Goal: Task Accomplishment & Management: Manage account settings

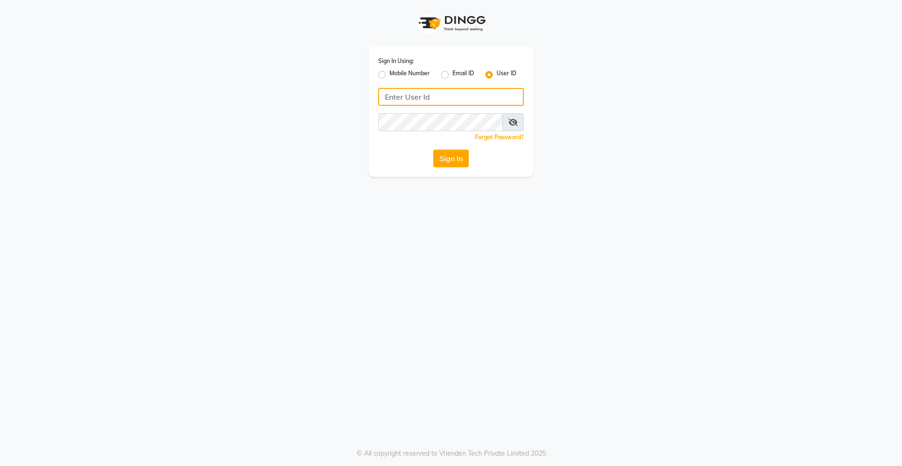
click at [413, 98] on input "Username" at bounding box center [451, 97] width 146 height 18
drag, startPoint x: 441, startPoint y: 98, endPoint x: 254, endPoint y: 97, distance: 187.0
click at [254, 97] on div "Sign In Using: Mobile Number Email ID User ID derma@123 Remember me Forgot Pass…" at bounding box center [451, 88] width 536 height 177
type input "derma@123"
click at [404, 155] on div "Sign In" at bounding box center [451, 158] width 146 height 18
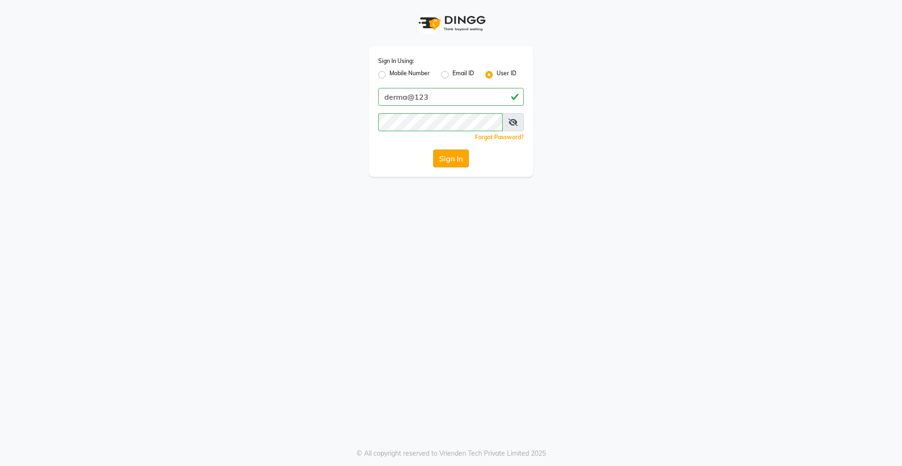
click at [437, 158] on button "Sign In" at bounding box center [451, 158] width 36 height 18
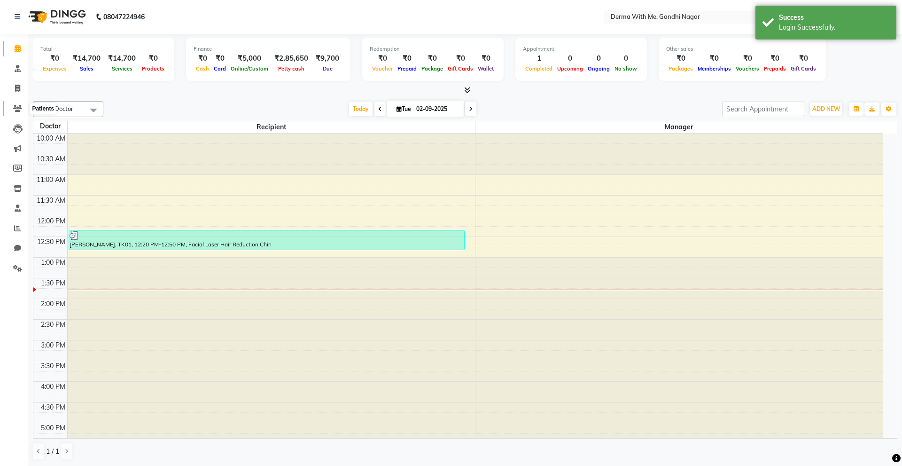
click at [17, 110] on icon at bounding box center [17, 108] width 9 height 7
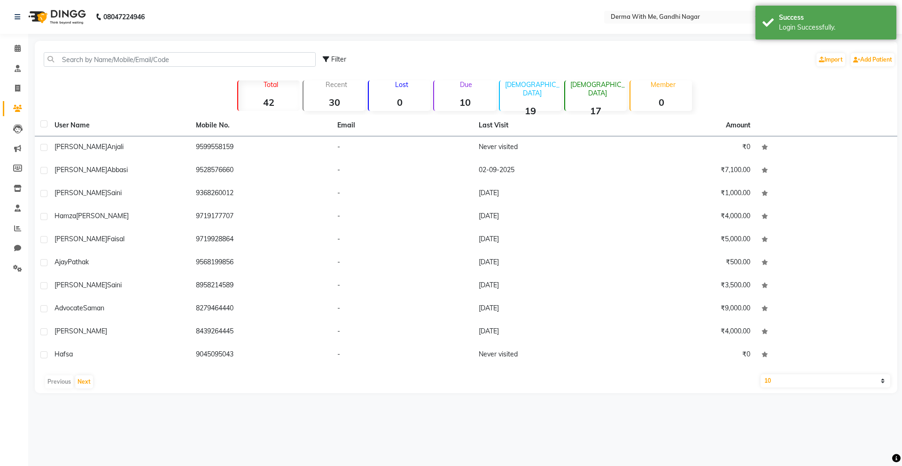
click at [17, 109] on icon at bounding box center [17, 108] width 9 height 7
click at [17, 106] on icon at bounding box center [17, 108] width 9 height 7
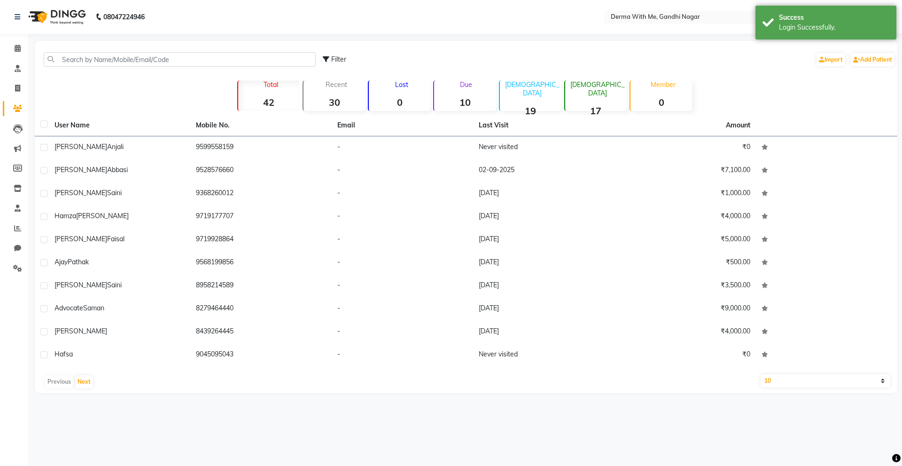
click at [202, 102] on div "Total 42 Recent 30 Lost 0 Due 10 [DEMOGRAPHIC_DATA] 19 [DEMOGRAPHIC_DATA] 17 Me…" at bounding box center [466, 94] width 536 height 33
click at [16, 106] on icon at bounding box center [17, 108] width 9 height 7
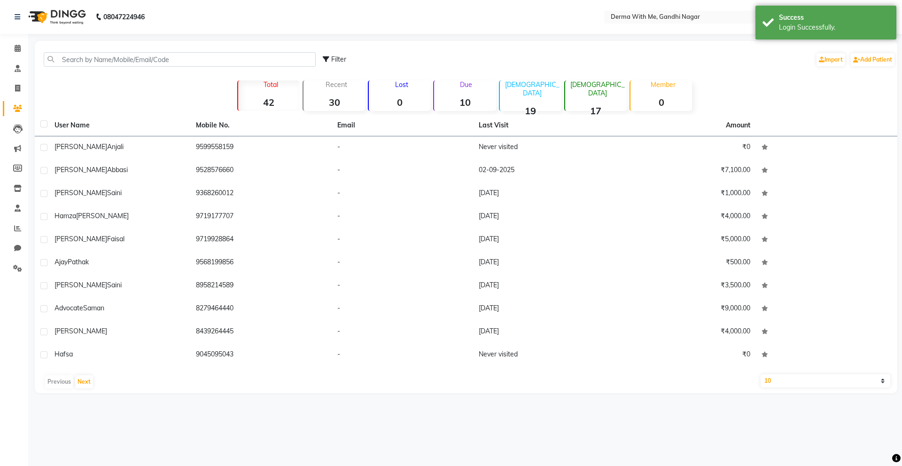
click at [16, 106] on icon at bounding box center [17, 108] width 9 height 7
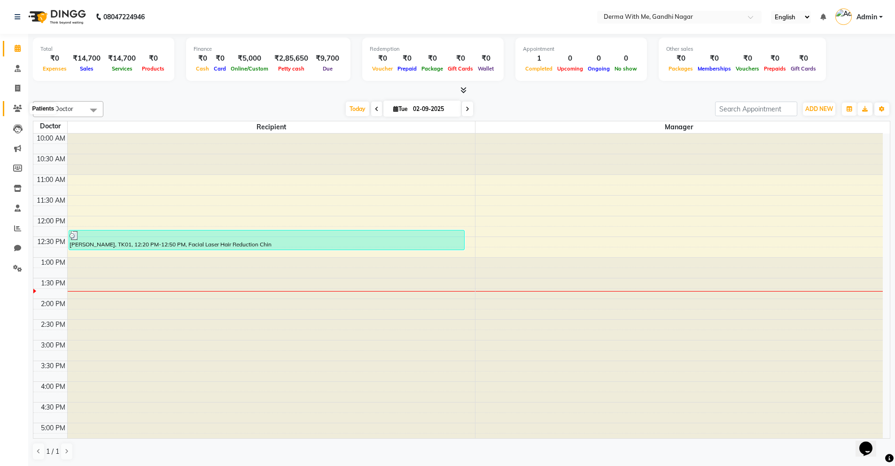
click at [17, 106] on icon at bounding box center [17, 108] width 9 height 7
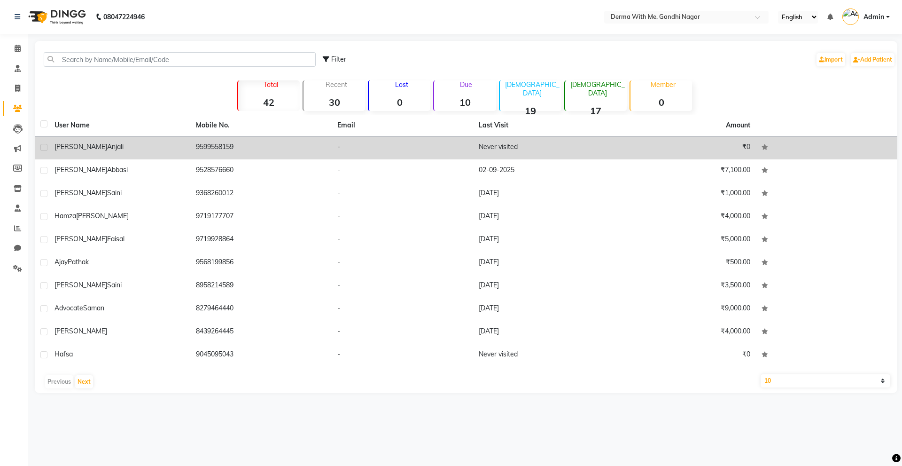
click at [143, 145] on div "Singh Anjali" at bounding box center [120, 147] width 130 height 10
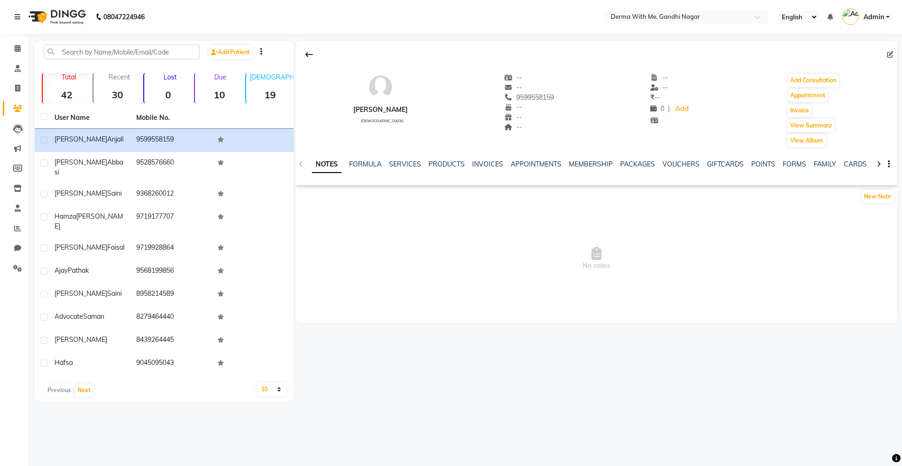
click at [372, 108] on div "Singh Anjali" at bounding box center [380, 110] width 55 height 10
click at [890, 56] on icon at bounding box center [890, 54] width 7 height 7
select select "38"
select select "female"
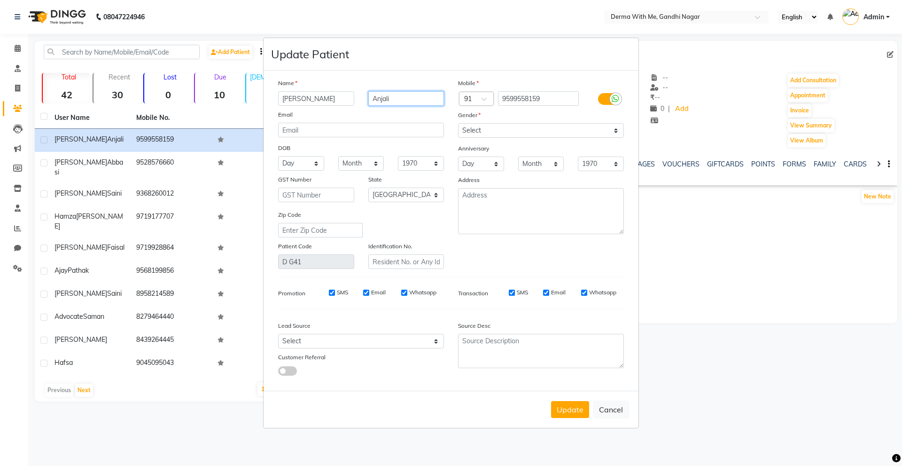
drag, startPoint x: 408, startPoint y: 96, endPoint x: 354, endPoint y: 104, distance: 54.6
click at [354, 104] on div "Singh Anjali" at bounding box center [361, 98] width 180 height 15
drag, startPoint x: 321, startPoint y: 100, endPoint x: 217, endPoint y: 109, distance: 104.7
click at [218, 109] on ngb-modal-window "Update Patient Name Singh Email DOB Day 01 02 03 04 05 06 07 08 09 10 11 12 13 …" at bounding box center [451, 233] width 902 height 466
paste input "Anjali"
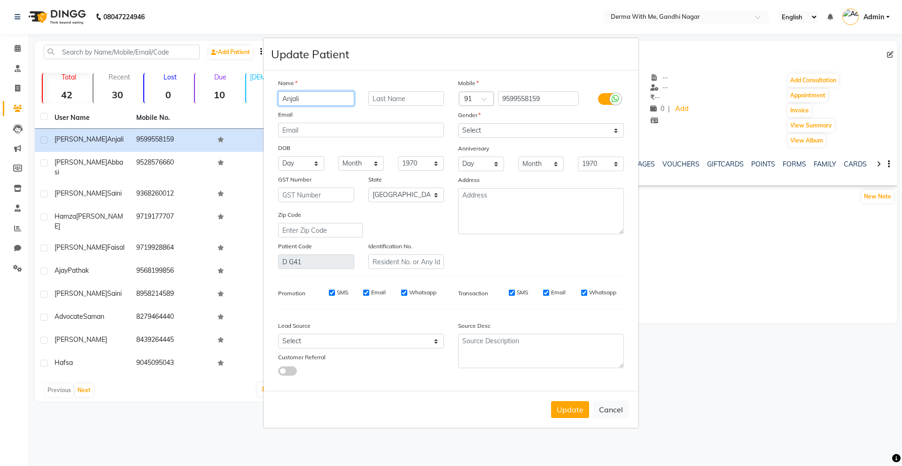
type input "Anjali"
click at [401, 98] on input "text" at bounding box center [406, 98] width 76 height 15
type input "[PERSON_NAME]"
click at [566, 411] on button "Update" at bounding box center [570, 409] width 38 height 17
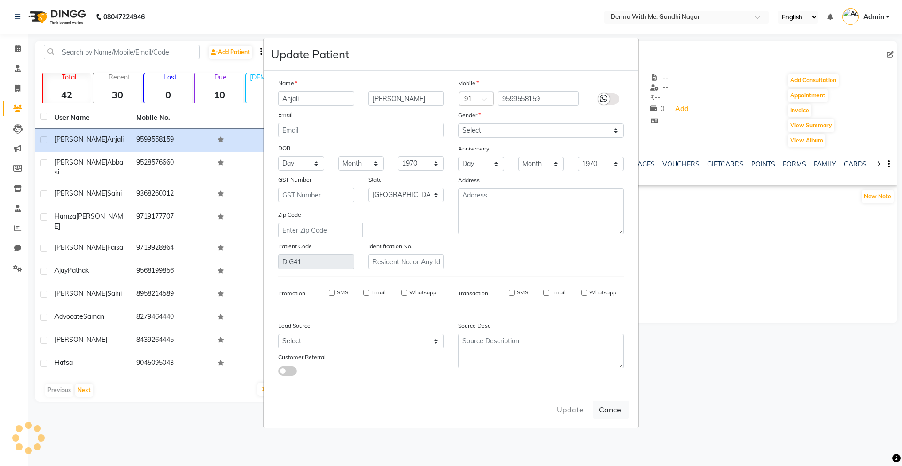
select select
select select "null"
select select
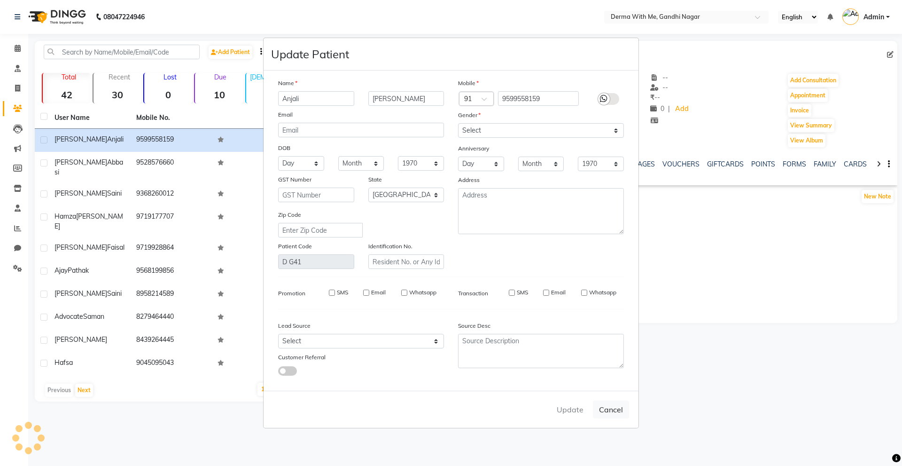
select select
checkbox input "false"
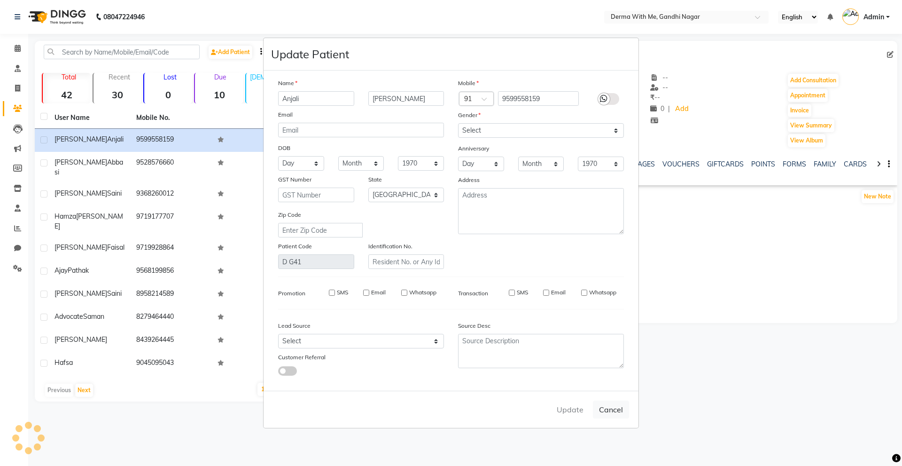
checkbox input "false"
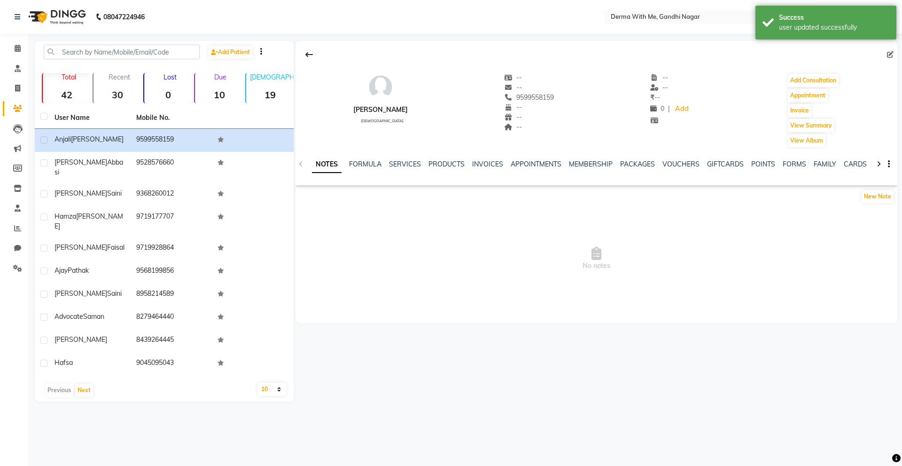
drag, startPoint x: 672, startPoint y: 35, endPoint x: 685, endPoint y: 33, distance: 12.3
click at [672, 35] on div "08047224946 Select Location × Derma With Me, Gandhi Nagar English ENGLISH Españ…" at bounding box center [451, 233] width 902 height 466
click at [890, 22] on div "Success user updated successfully" at bounding box center [826, 23] width 141 height 34
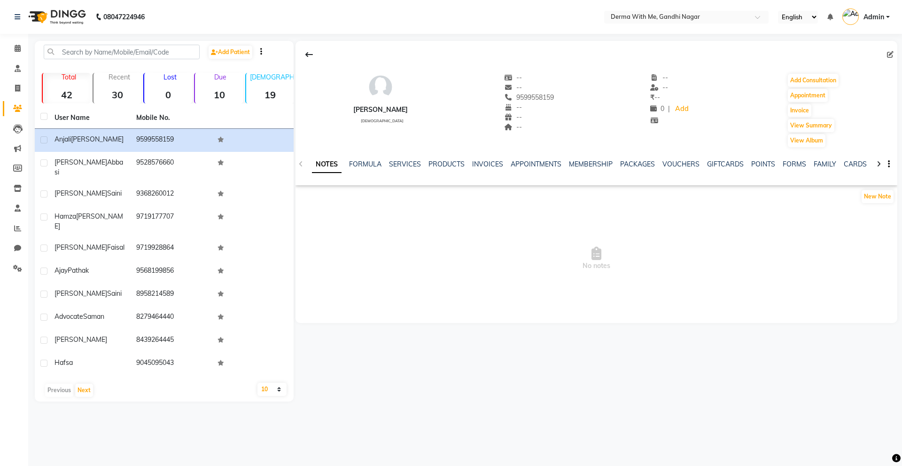
click at [885, 19] on link "Admin" at bounding box center [866, 17] width 47 height 16
click at [847, 66] on link "Sign out" at bounding box center [842, 67] width 86 height 15
